Goal: Communication & Community: Share content

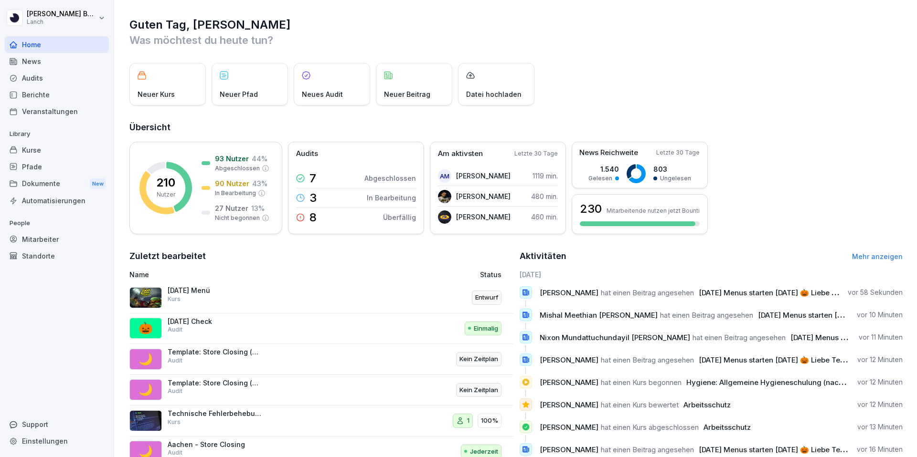
click at [65, 66] on div "News" at bounding box center [57, 61] width 104 height 17
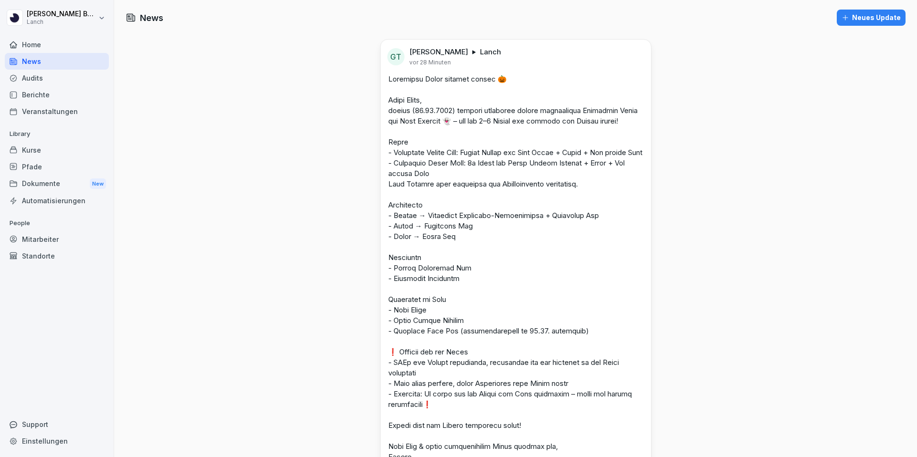
click at [66, 96] on div "Berichte" at bounding box center [57, 94] width 104 height 17
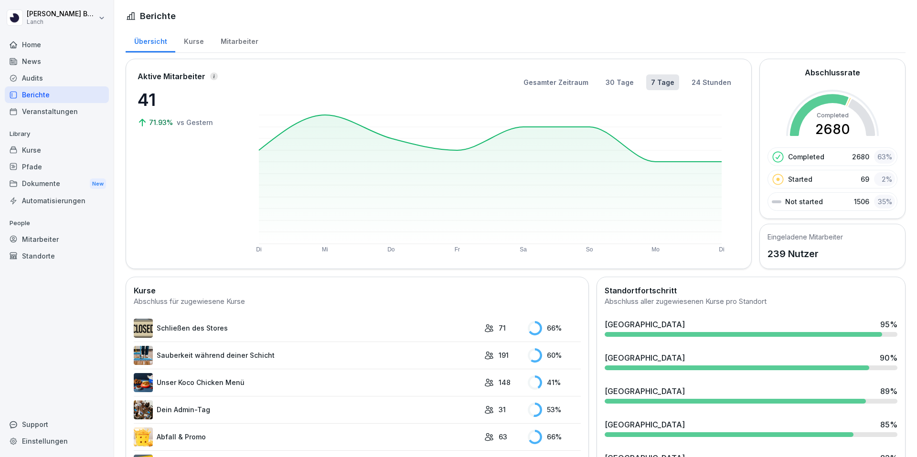
click at [61, 60] on div "News" at bounding box center [57, 61] width 104 height 17
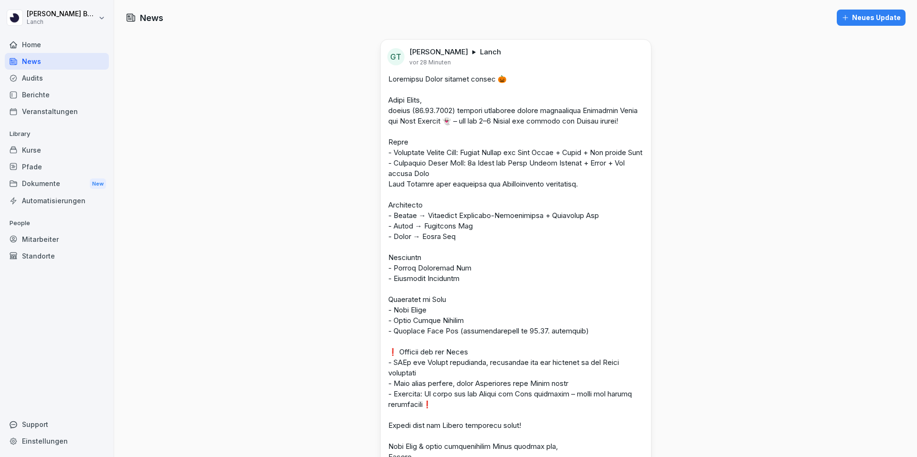
click at [868, 20] on div "Neues Update" at bounding box center [870, 17] width 59 height 11
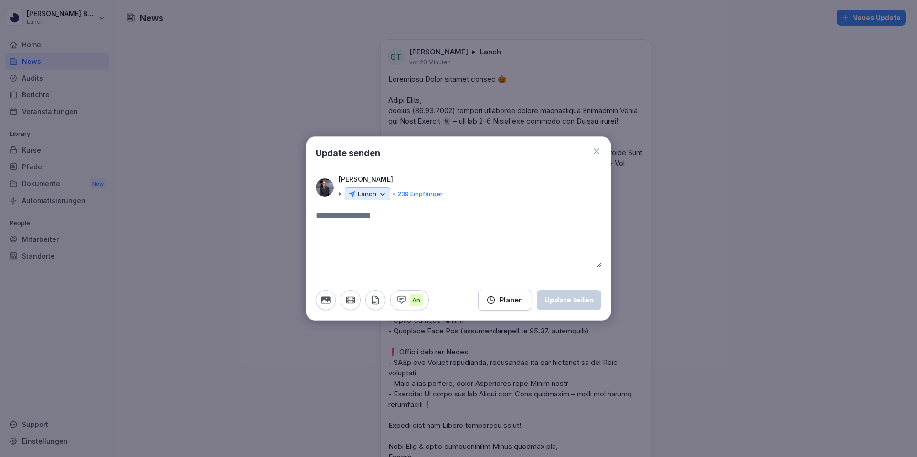
click at [375, 193] on p "Lanch" at bounding box center [367, 195] width 19 height 10
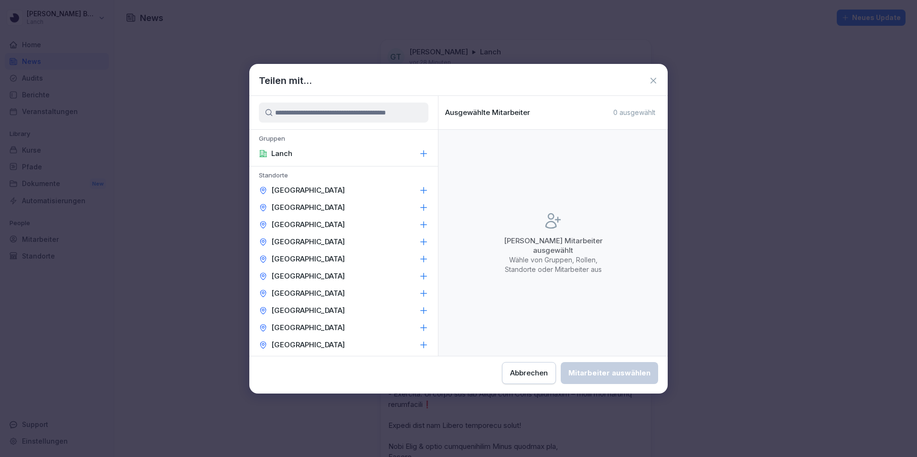
click at [422, 193] on icon at bounding box center [424, 191] width 10 height 10
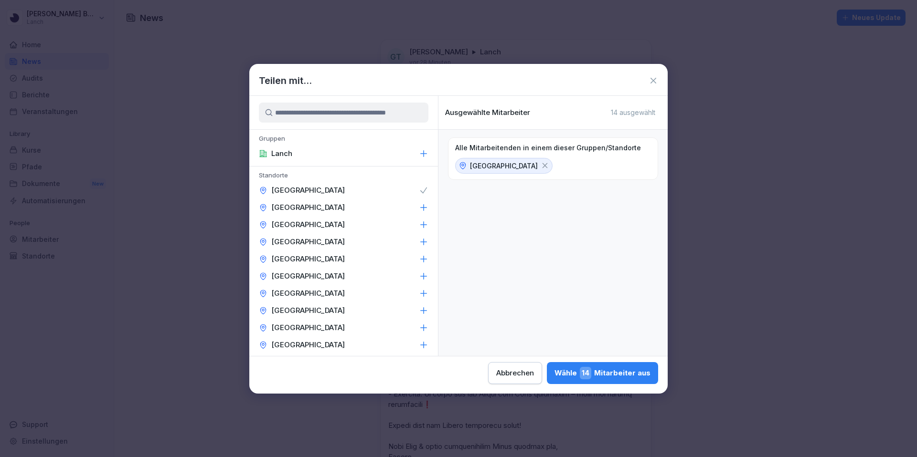
click at [423, 202] on div "[GEOGRAPHIC_DATA]" at bounding box center [343, 207] width 189 height 17
click at [421, 224] on icon at bounding box center [424, 225] width 6 height 6
click at [420, 241] on icon at bounding box center [424, 242] width 10 height 10
click at [422, 259] on icon at bounding box center [424, 259] width 6 height 6
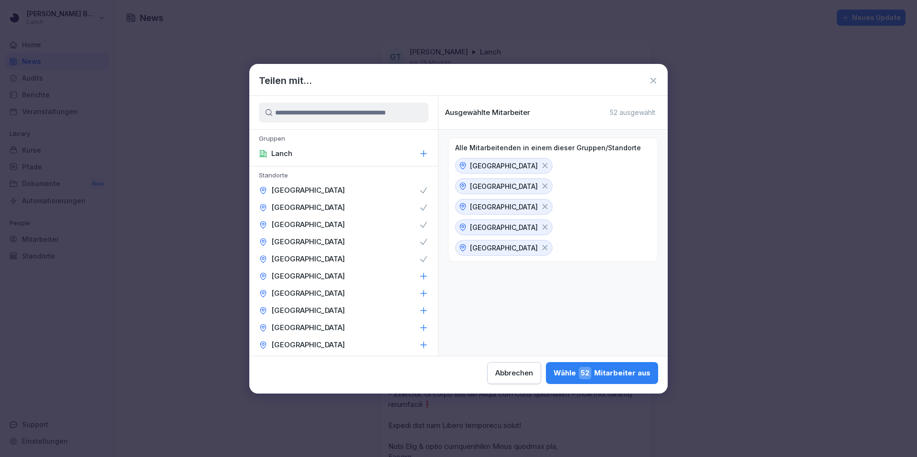
click at [655, 76] on icon at bounding box center [653, 81] width 10 height 10
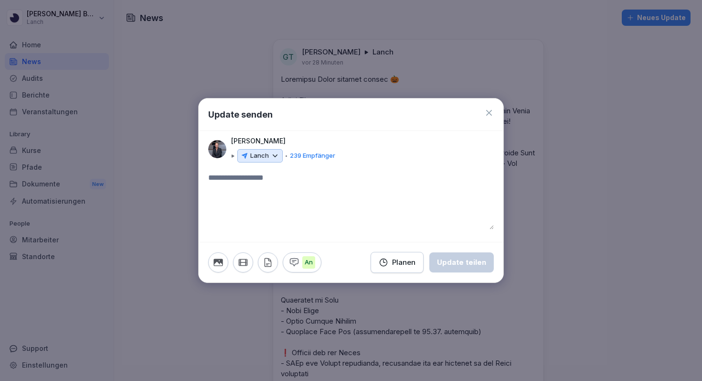
click at [336, 179] on textarea at bounding box center [351, 200] width 286 height 57
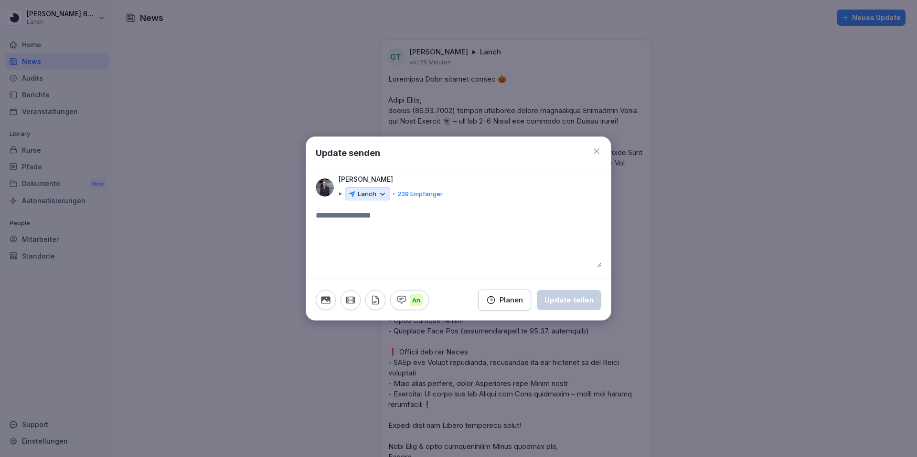
click at [374, 193] on p "Lanch" at bounding box center [367, 195] width 19 height 10
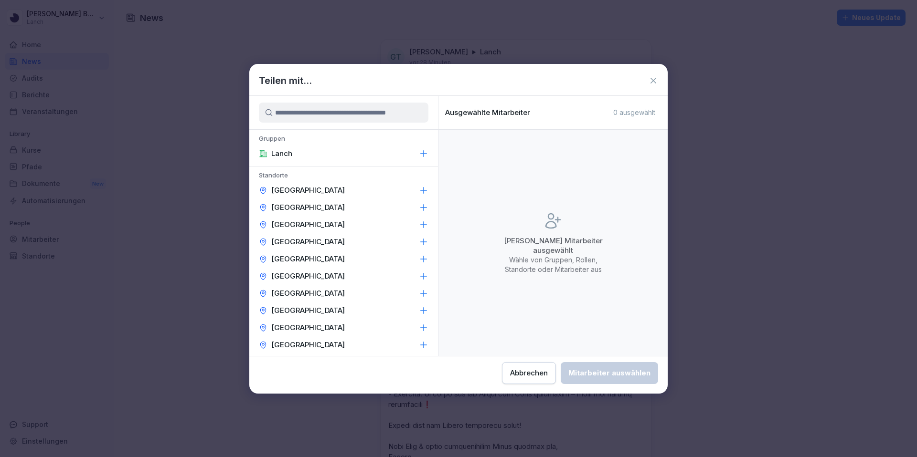
click at [421, 192] on icon at bounding box center [424, 191] width 10 height 10
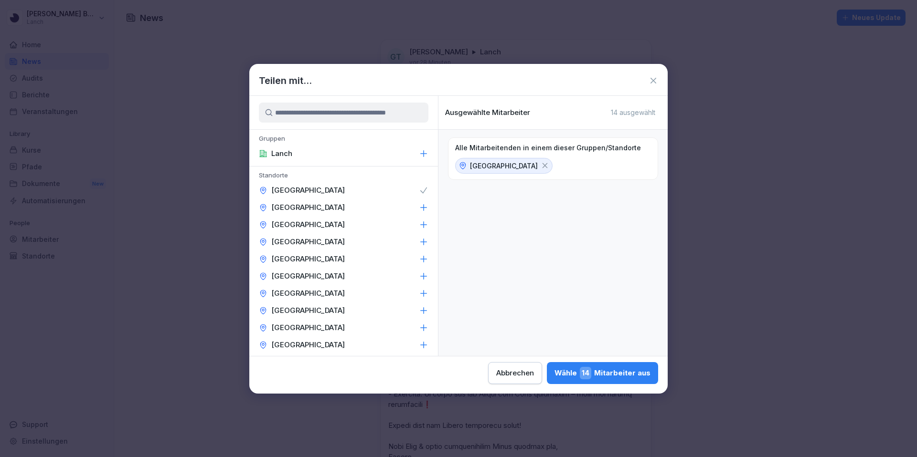
click at [423, 205] on icon at bounding box center [424, 208] width 10 height 10
click at [423, 224] on icon at bounding box center [424, 225] width 6 height 6
click at [423, 241] on icon at bounding box center [424, 242] width 10 height 10
click at [422, 260] on icon at bounding box center [424, 260] width 10 height 10
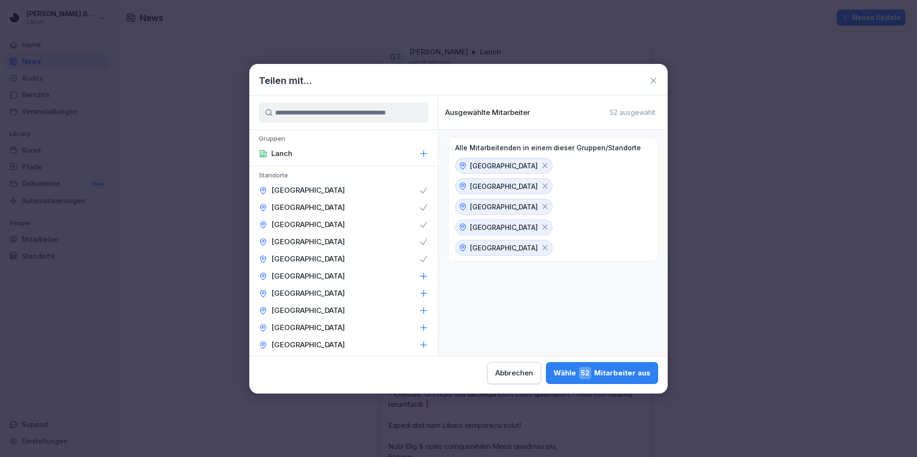
click at [423, 278] on icon at bounding box center [424, 277] width 10 height 10
click at [424, 290] on icon at bounding box center [424, 294] width 10 height 10
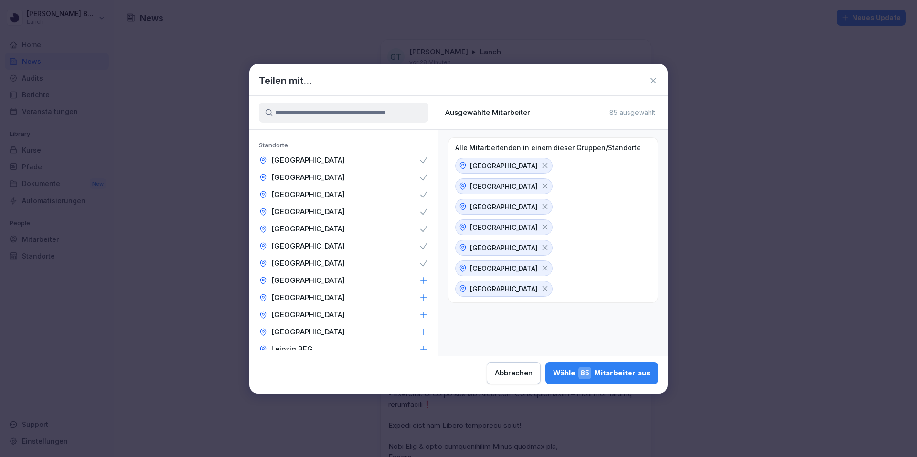
scroll to position [42, 0]
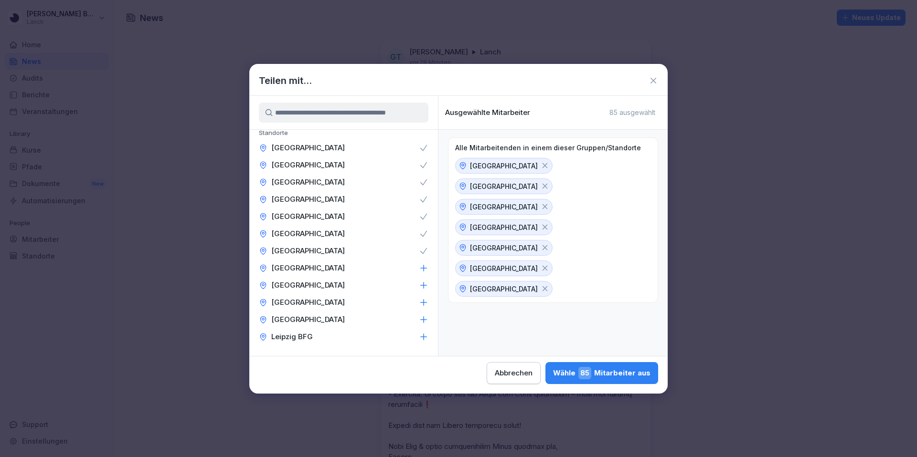
click at [425, 271] on icon at bounding box center [424, 269] width 10 height 10
click at [424, 284] on icon at bounding box center [424, 285] width 6 height 6
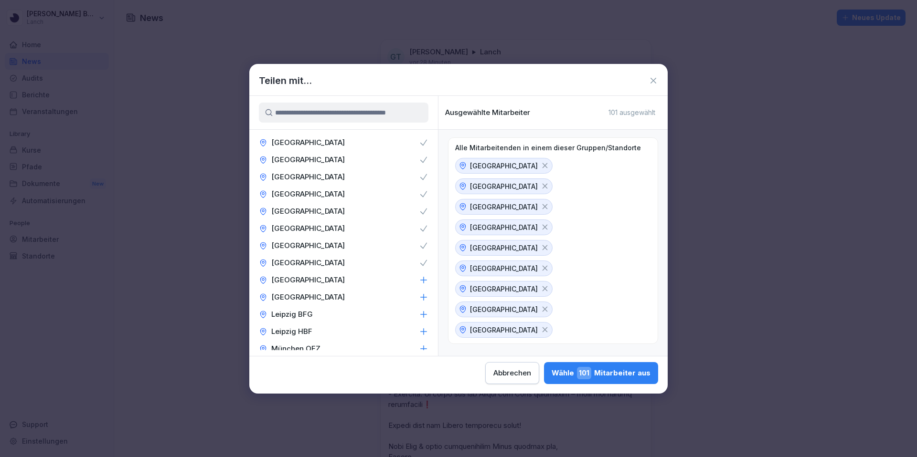
scroll to position [75, 0]
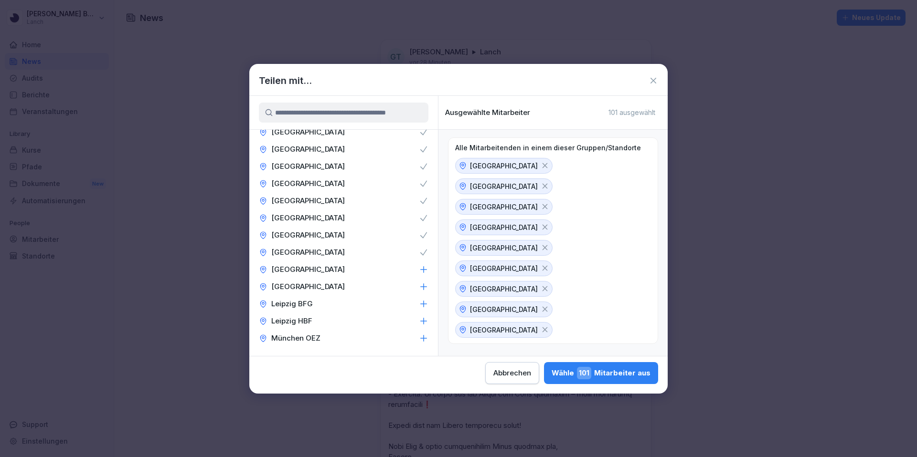
click at [423, 273] on icon at bounding box center [424, 270] width 10 height 10
click at [422, 285] on icon at bounding box center [424, 287] width 10 height 10
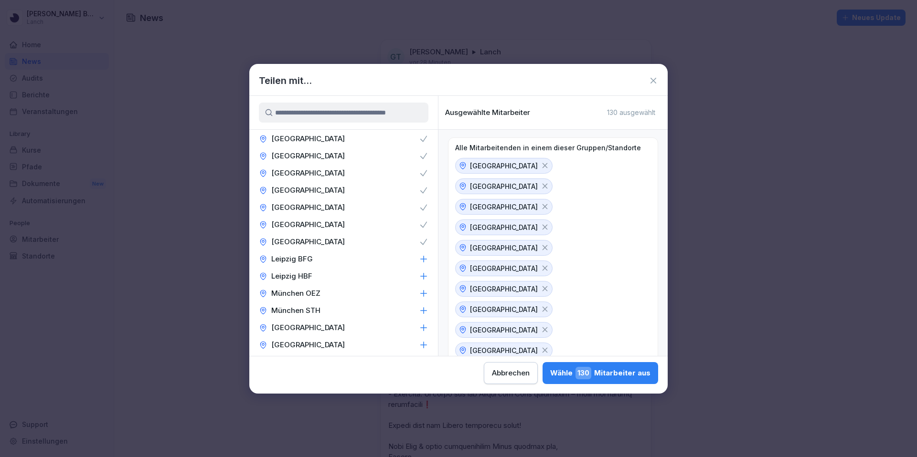
scroll to position [149, 0]
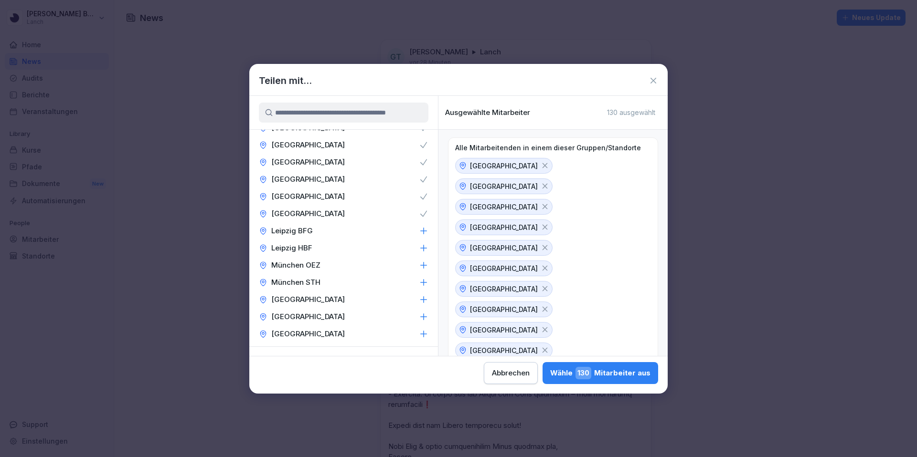
click at [424, 233] on icon at bounding box center [424, 231] width 10 height 10
click at [422, 244] on icon at bounding box center [424, 249] width 10 height 10
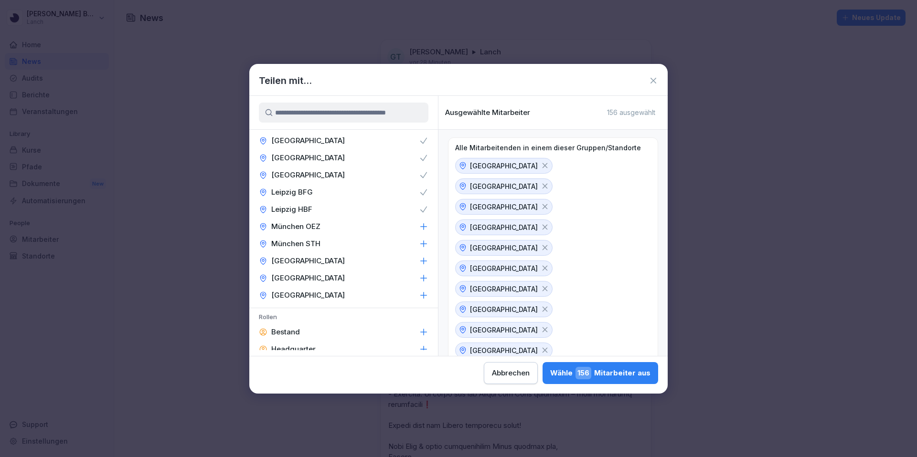
click at [424, 263] on icon at bounding box center [424, 261] width 10 height 10
click at [421, 275] on icon at bounding box center [424, 279] width 10 height 10
click at [424, 293] on icon at bounding box center [424, 296] width 10 height 10
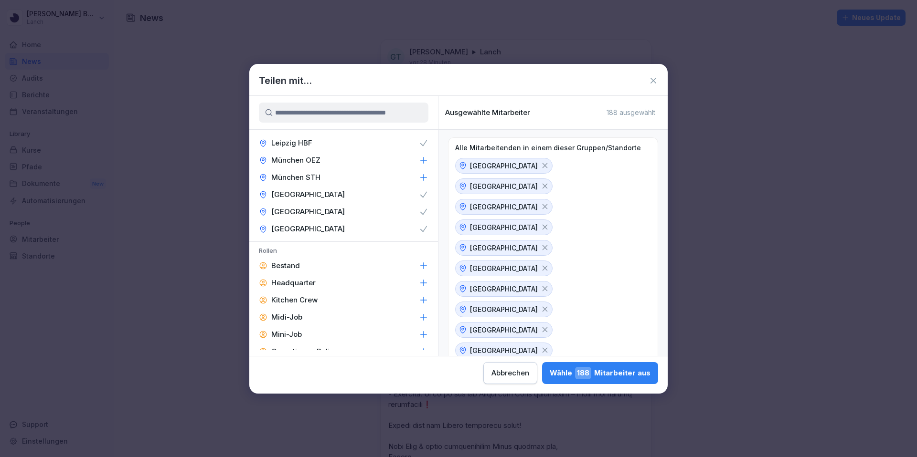
scroll to position [281, 0]
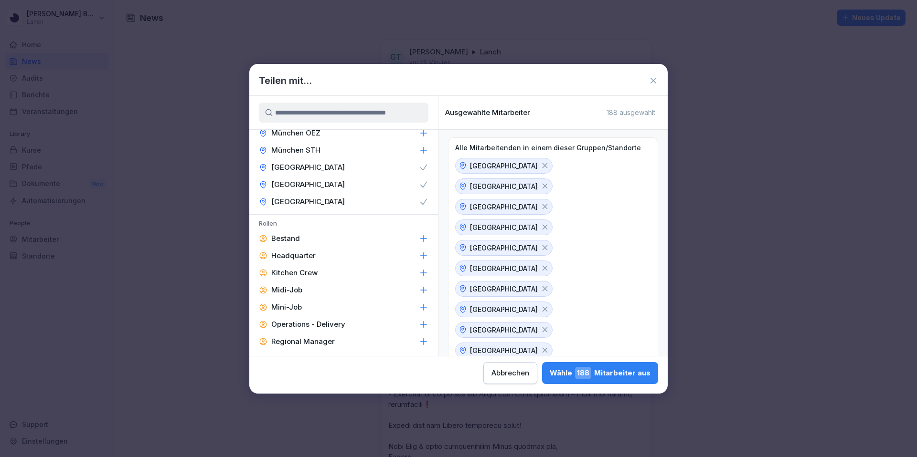
click at [422, 340] on icon at bounding box center [424, 342] width 10 height 10
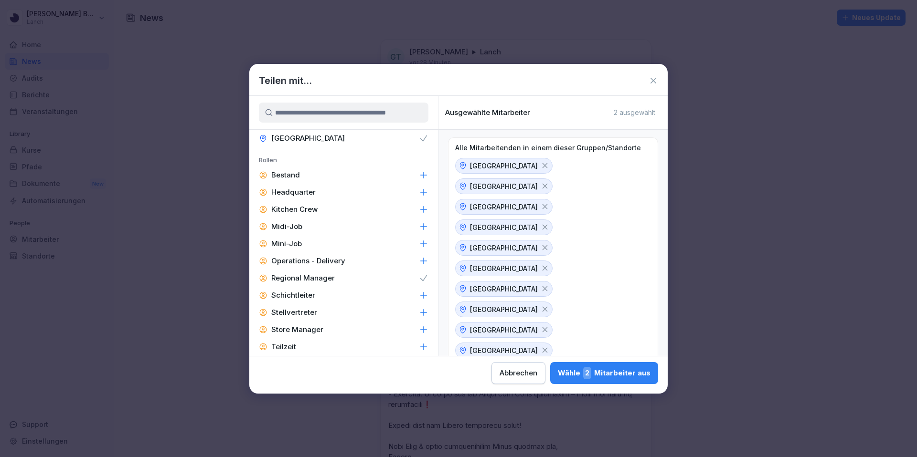
scroll to position [347, 0]
click at [424, 289] on icon at bounding box center [424, 292] width 6 height 6
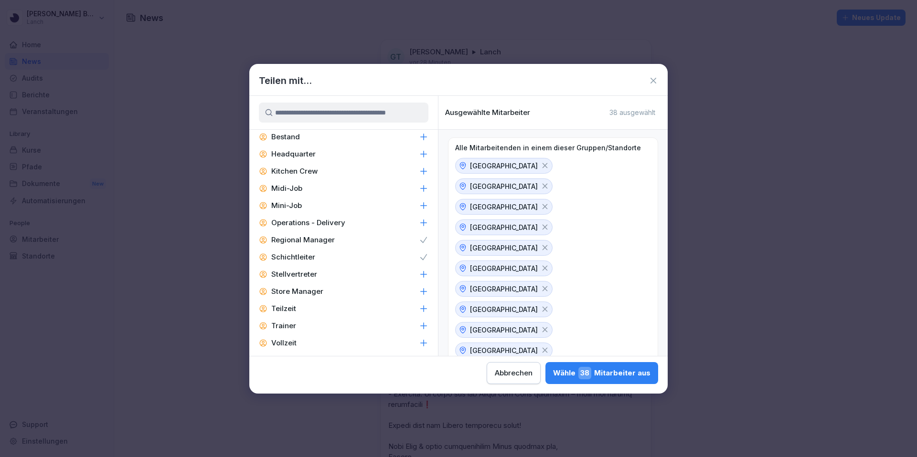
click at [422, 295] on icon at bounding box center [424, 292] width 10 height 10
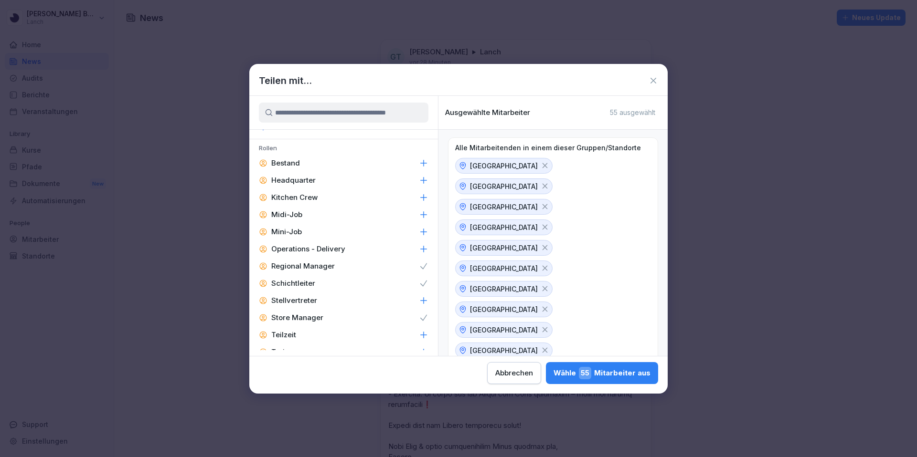
scroll to position [320, 0]
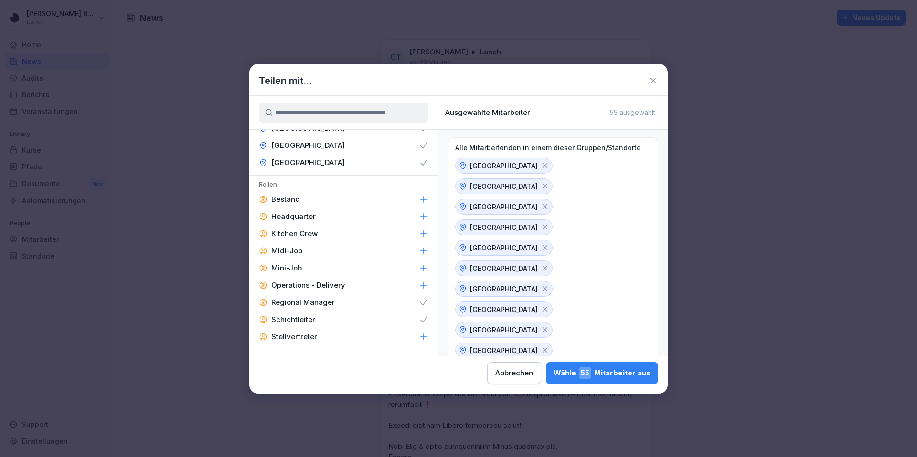
click at [422, 236] on icon at bounding box center [424, 234] width 10 height 10
click at [549, 306] on icon at bounding box center [545, 310] width 9 height 9
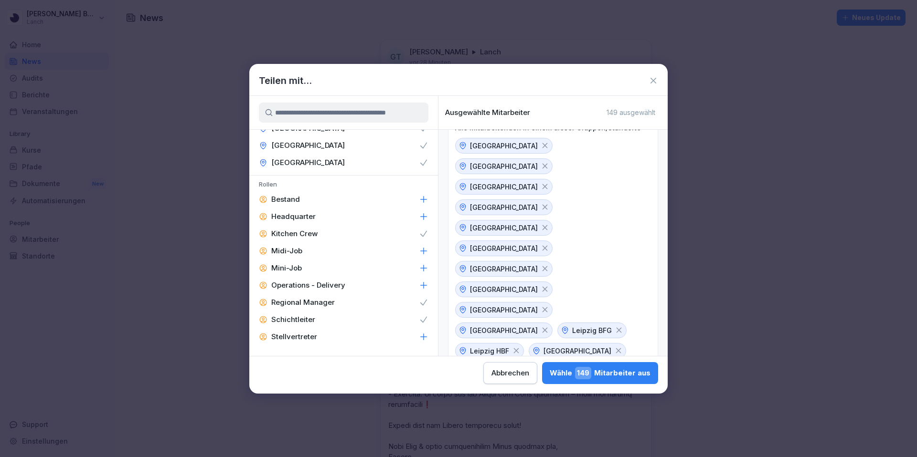
click at [611, 374] on div "Wähle 149 Mitarbeiter aus" at bounding box center [600, 373] width 101 height 12
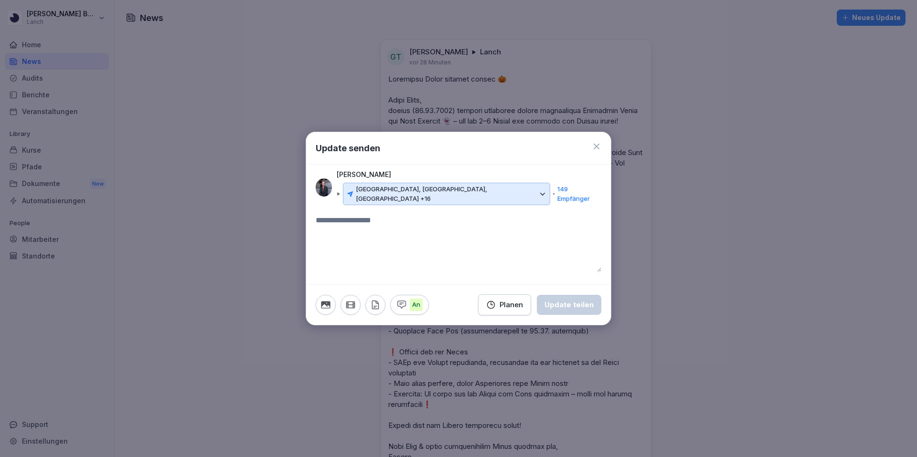
click at [548, 245] on textarea at bounding box center [459, 243] width 286 height 57
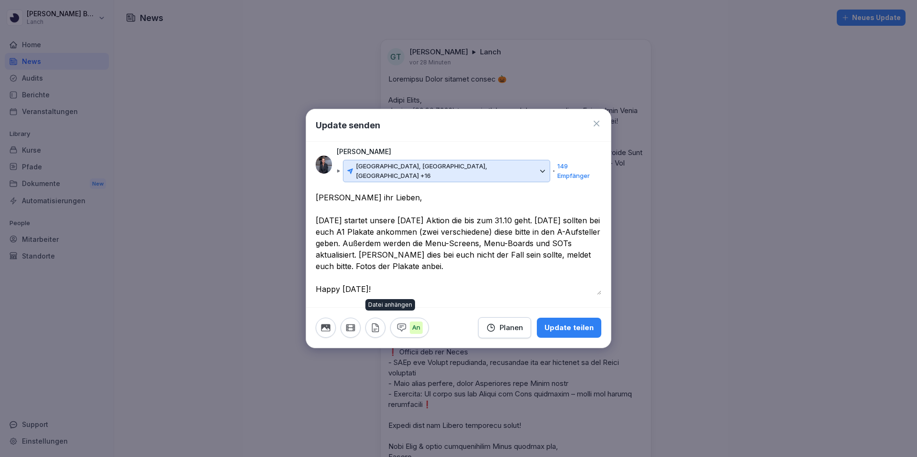
type textarea "**********"
click at [380, 327] on icon "button" at bounding box center [375, 328] width 11 height 11
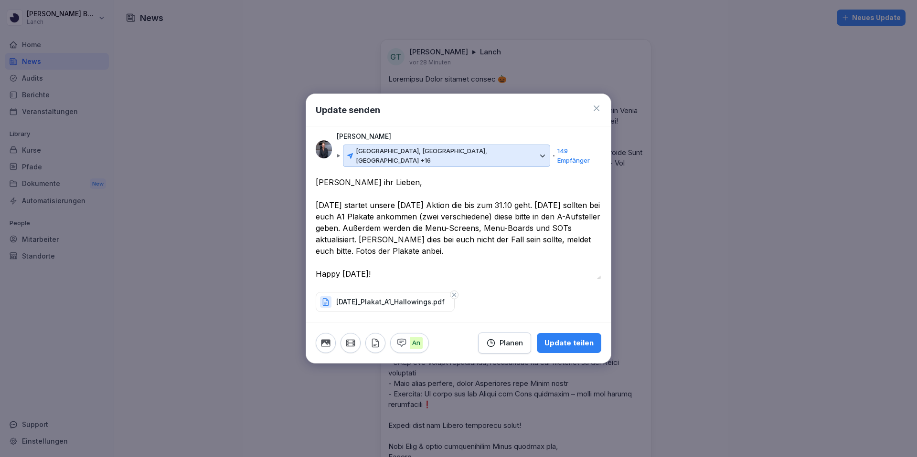
click at [457, 292] on icon "button" at bounding box center [454, 295] width 7 height 7
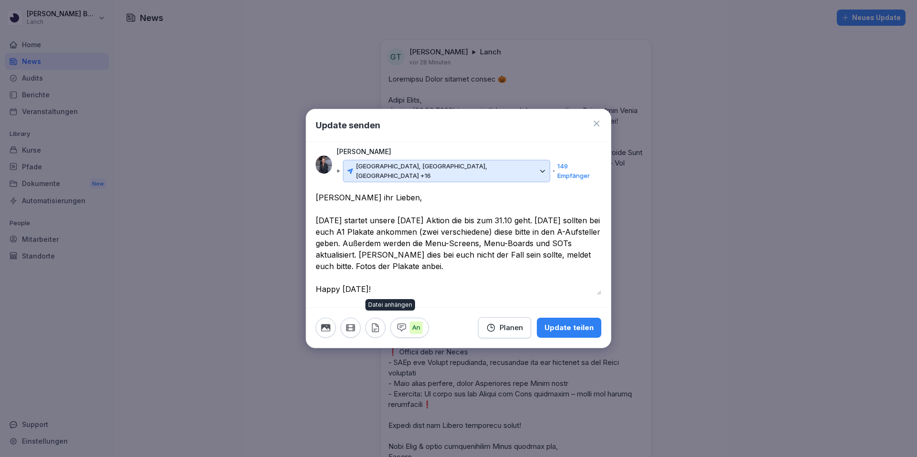
click at [374, 323] on icon "button" at bounding box center [375, 328] width 11 height 11
click at [377, 323] on icon "button" at bounding box center [375, 328] width 11 height 11
click at [374, 323] on icon "button" at bounding box center [375, 328] width 11 height 11
click at [384, 250] on textarea "**********" at bounding box center [459, 243] width 286 height 103
click at [405, 286] on textarea "**********" at bounding box center [459, 243] width 286 height 103
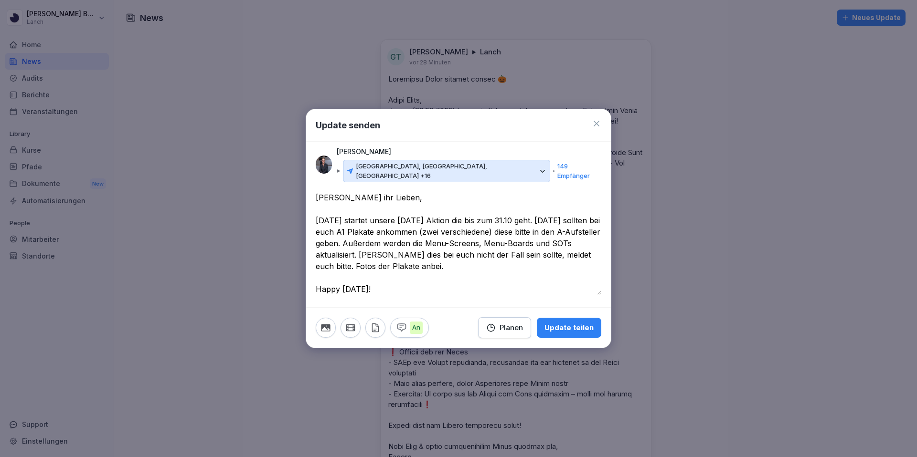
drag, startPoint x: 381, startPoint y: 250, endPoint x: 468, endPoint y: 261, distance: 87.7
click at [468, 261] on textarea "**********" at bounding box center [459, 243] width 286 height 103
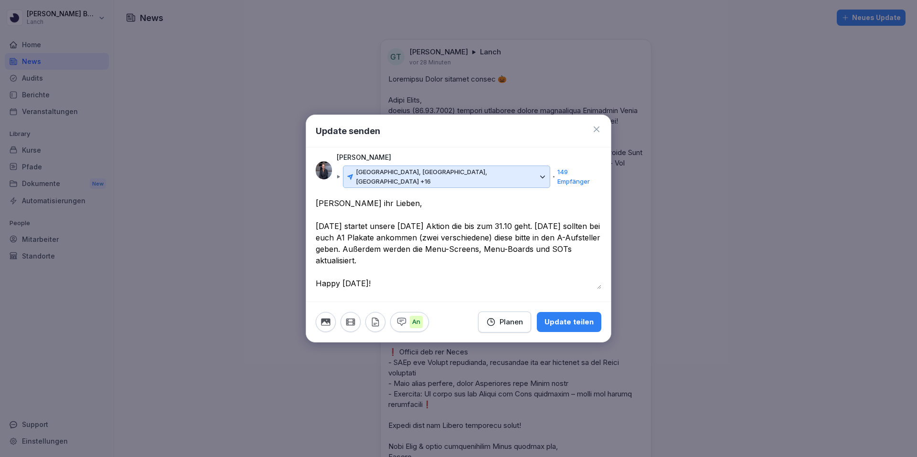
click at [565, 222] on textarea "**********" at bounding box center [459, 244] width 286 height 92
drag, startPoint x: 500, startPoint y: 244, endPoint x: 533, endPoint y: 241, distance: 32.7
click at [500, 244] on textarea "**********" at bounding box center [459, 244] width 286 height 92
click at [593, 254] on textarea "**********" at bounding box center [459, 244] width 286 height 92
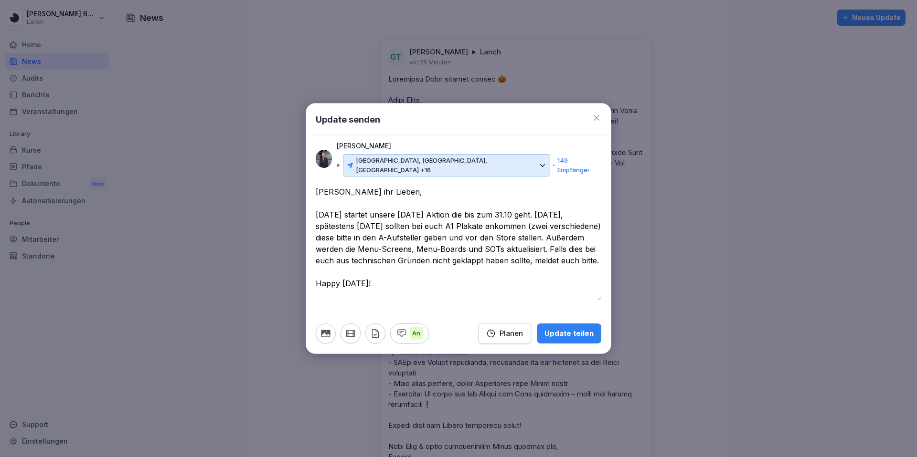
type textarea "**********"
click at [500, 332] on div "Planen" at bounding box center [504, 334] width 37 height 11
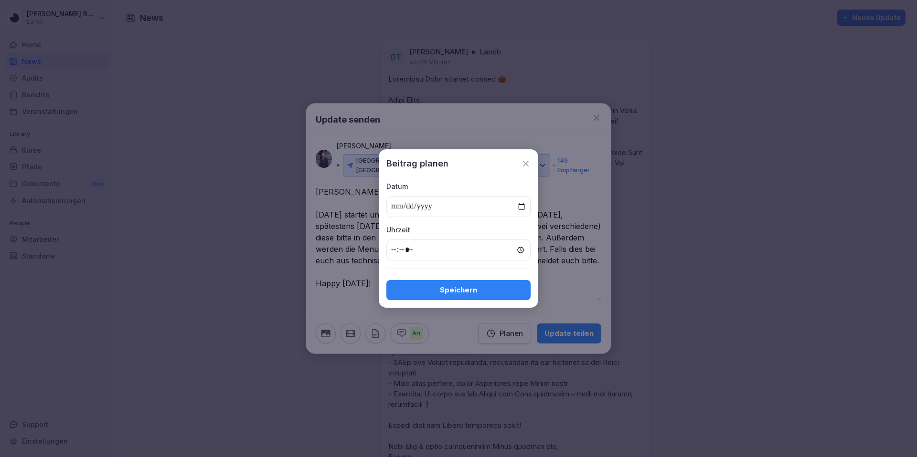
click at [404, 205] on input "date" at bounding box center [458, 206] width 144 height 21
click at [518, 205] on input "date" at bounding box center [458, 206] width 144 height 21
type input "**********"
click at [395, 252] on input "time" at bounding box center [458, 250] width 144 height 21
type input "*****"
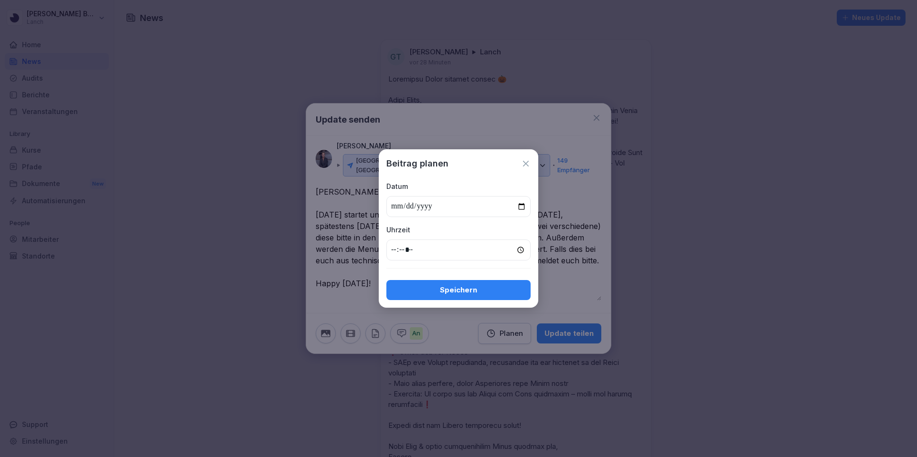
click at [445, 289] on div "Speichern" at bounding box center [458, 290] width 129 height 11
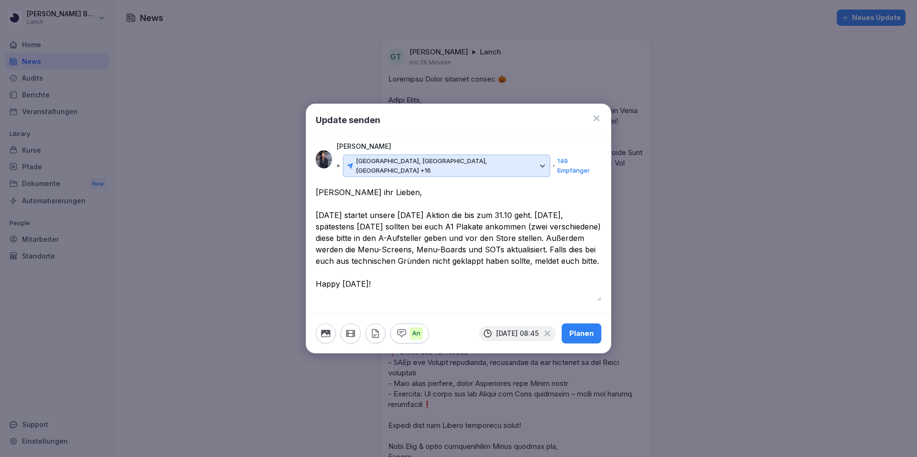
click at [583, 329] on div "Planen" at bounding box center [581, 334] width 24 height 11
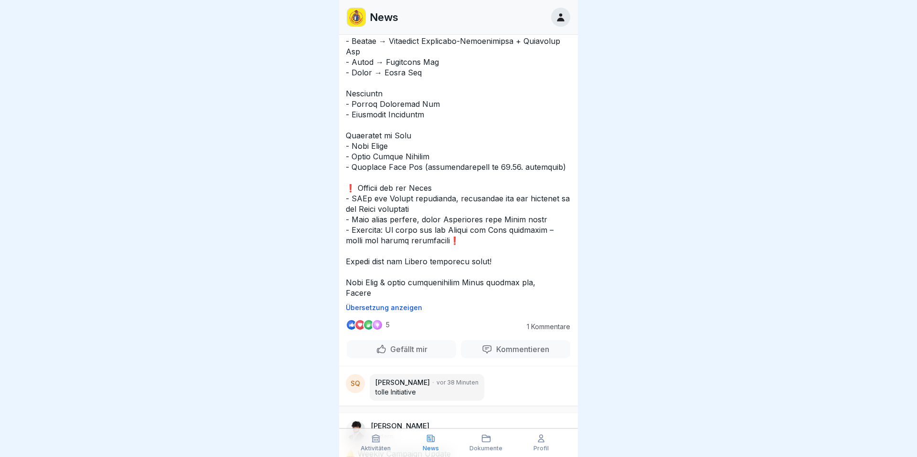
scroll to position [233, 0]
